Goal: Task Accomplishment & Management: Use online tool/utility

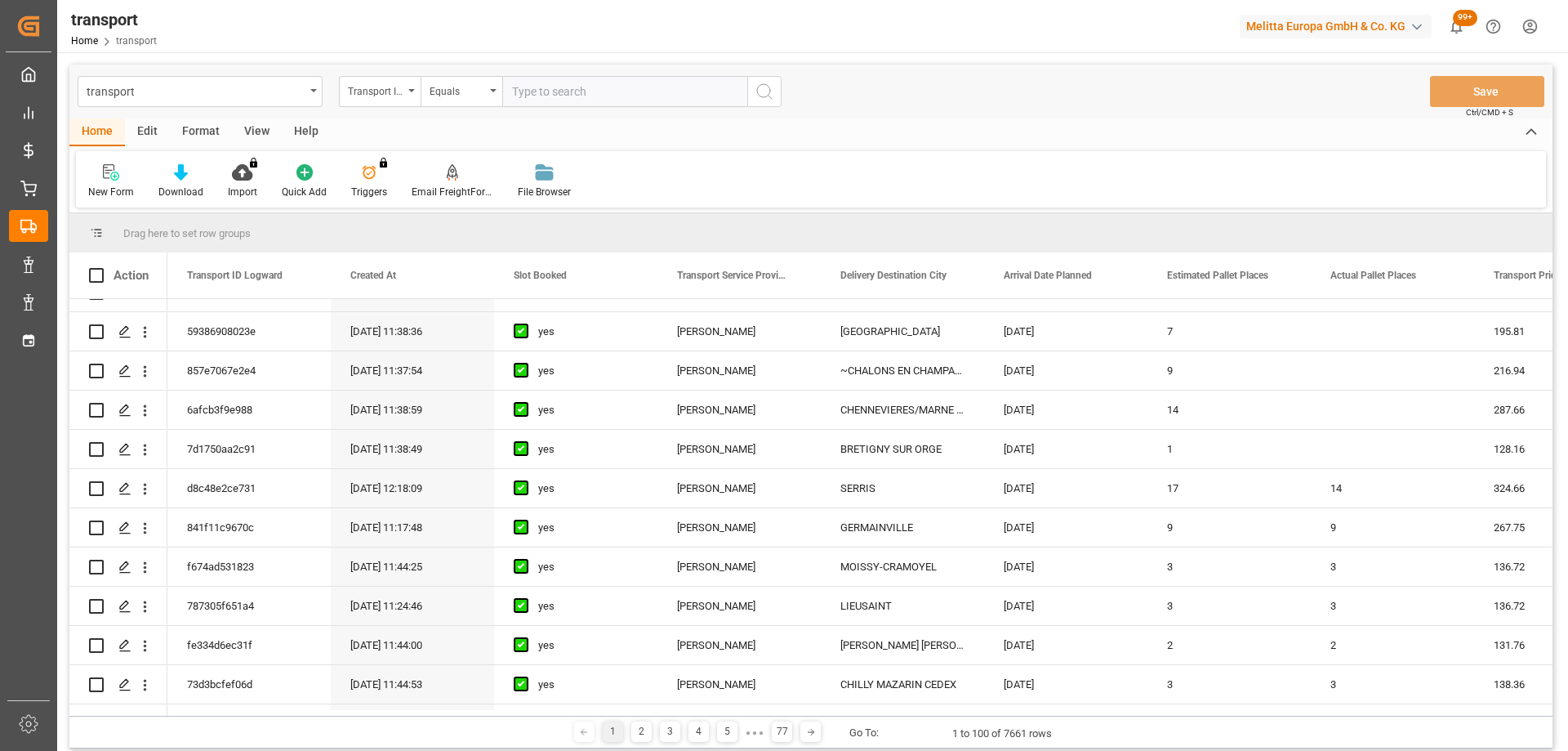
scroll to position [1226, 0]
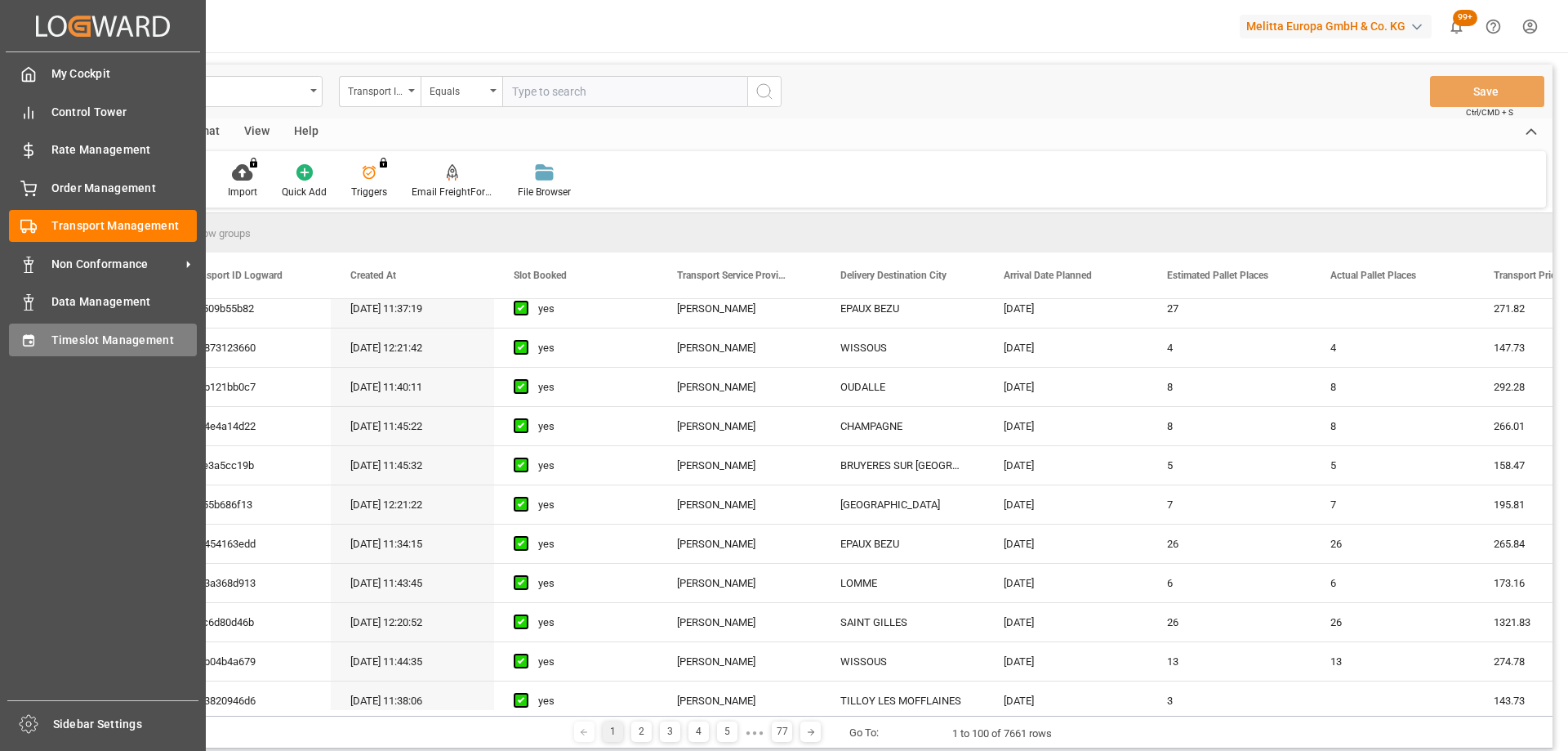
click at [40, 346] on div "Timeslot Management Timeslot Management" at bounding box center [103, 339] width 187 height 32
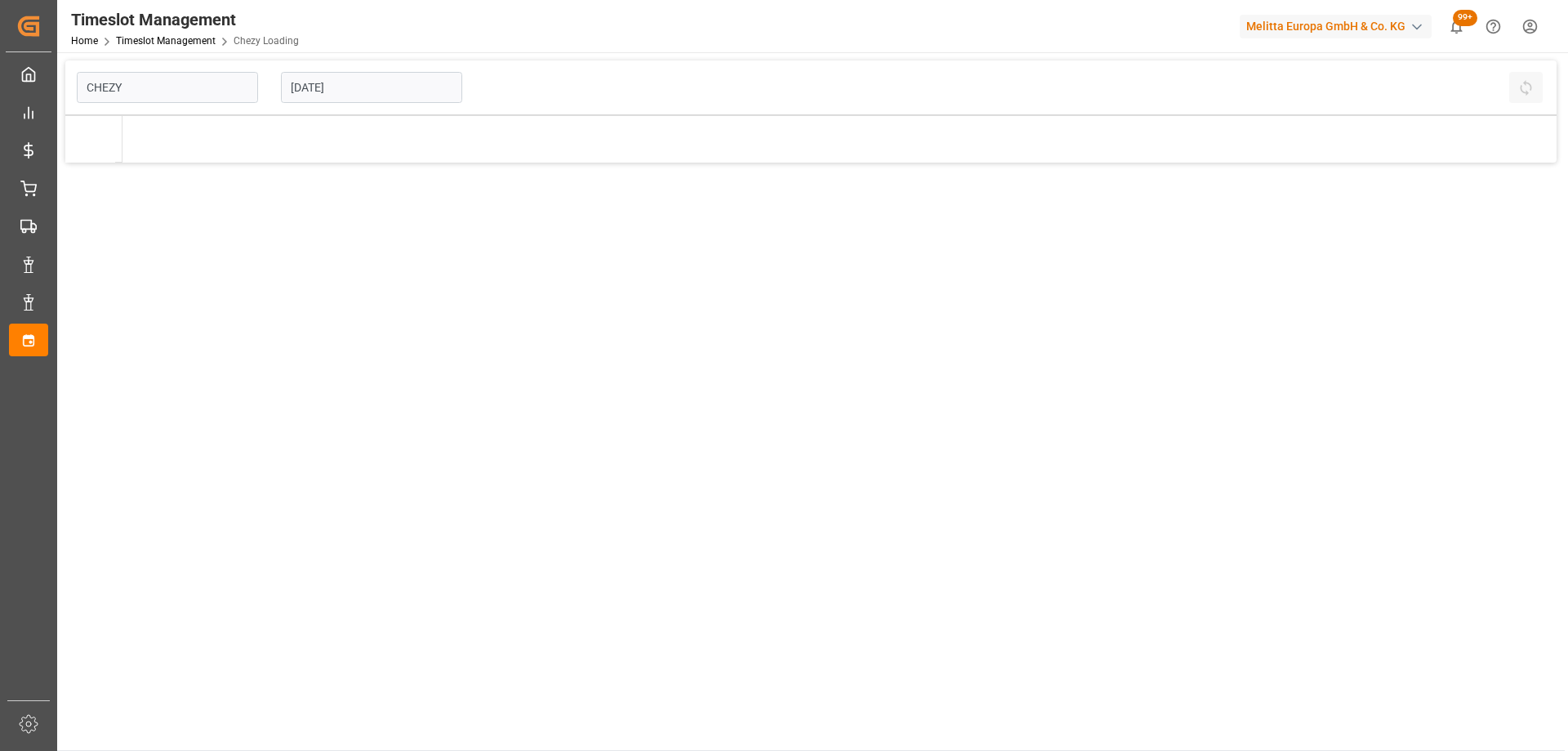
type input "Chezy Loading"
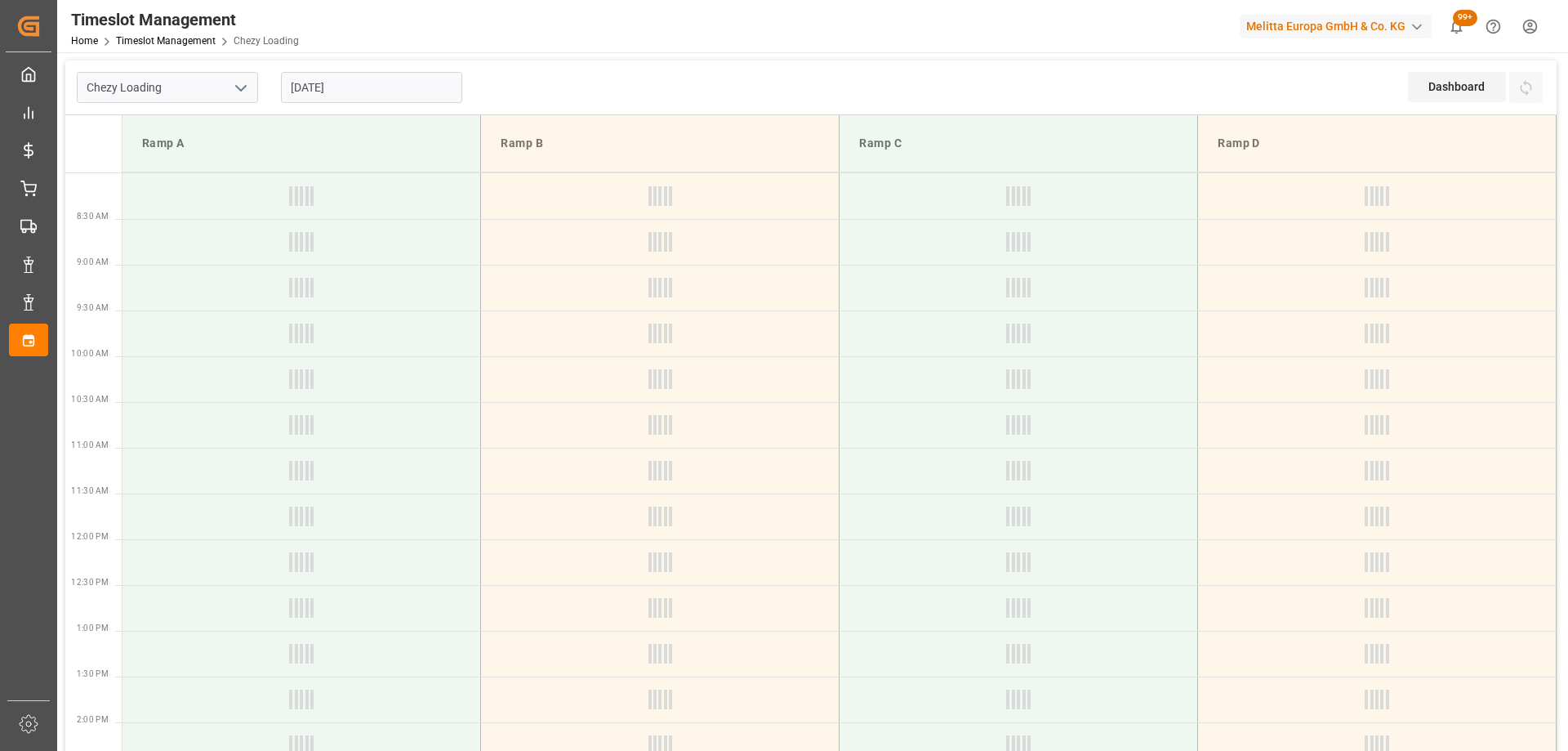
click at [399, 90] on input "[DATE]" at bounding box center [371, 87] width 182 height 31
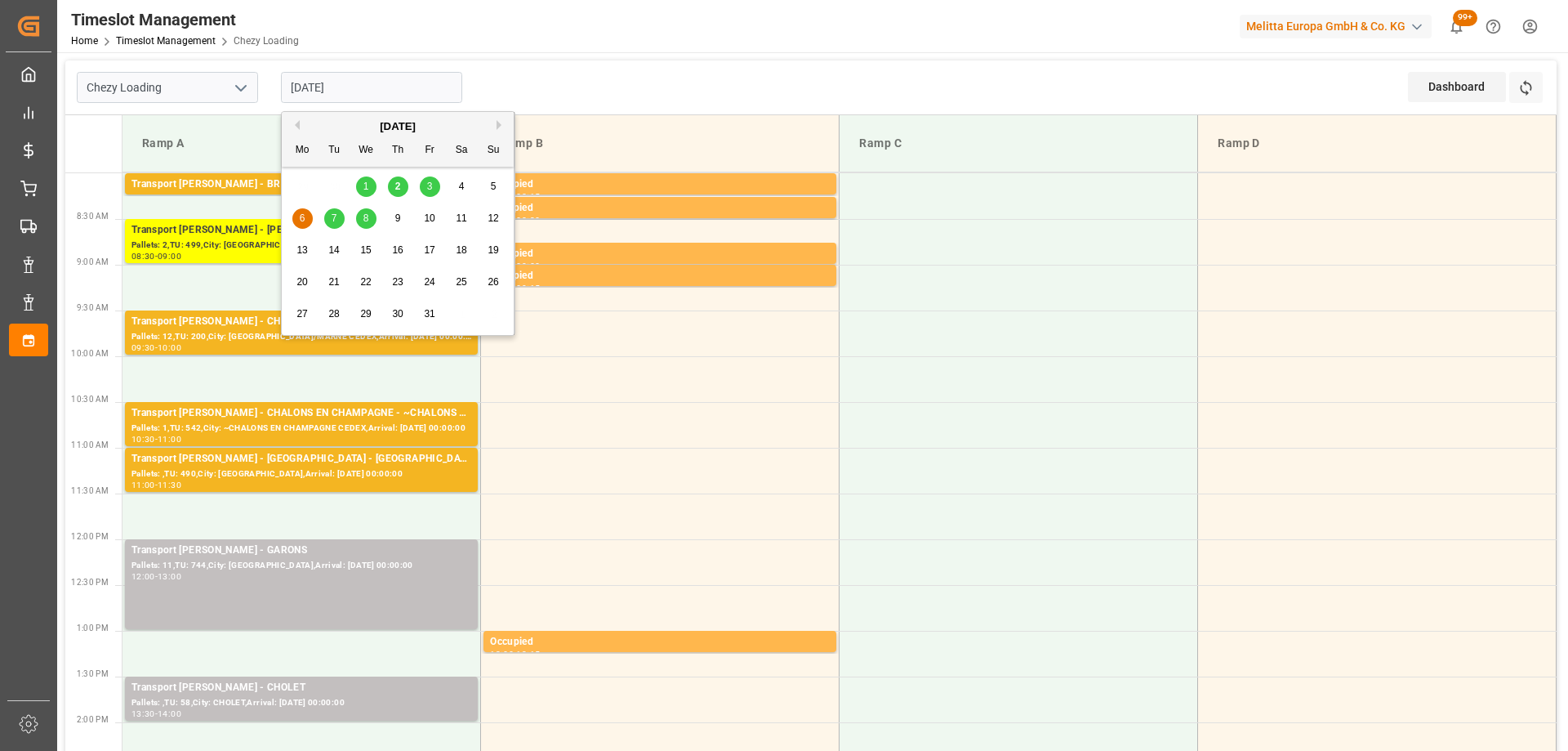
click at [429, 187] on span "3" at bounding box center [430, 187] width 6 height 11
type input "[DATE]"
